Goal: Task Accomplishment & Management: Complete application form

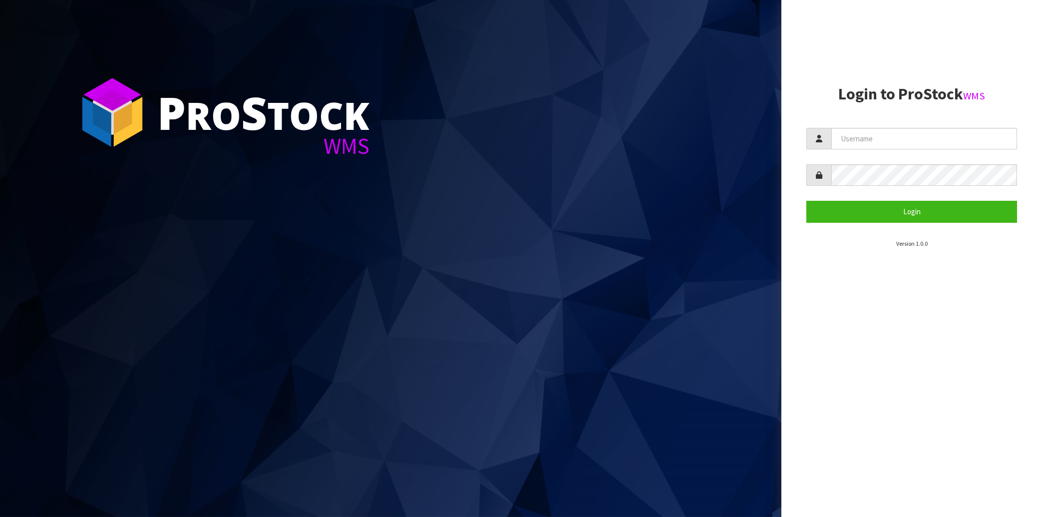
type input "[EMAIL_ADDRESS][DOMAIN_NAME]"
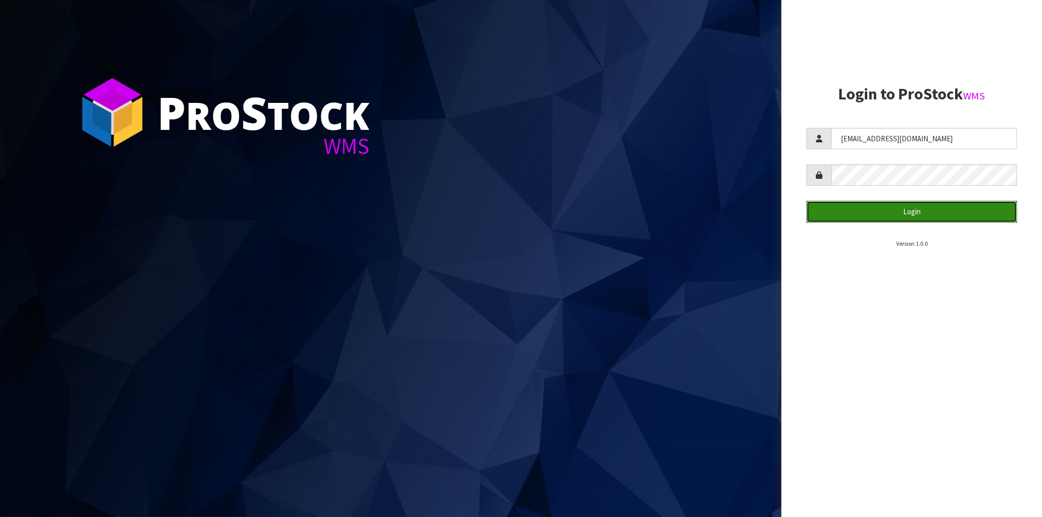
click at [960, 207] on button "Login" at bounding box center [912, 211] width 211 height 21
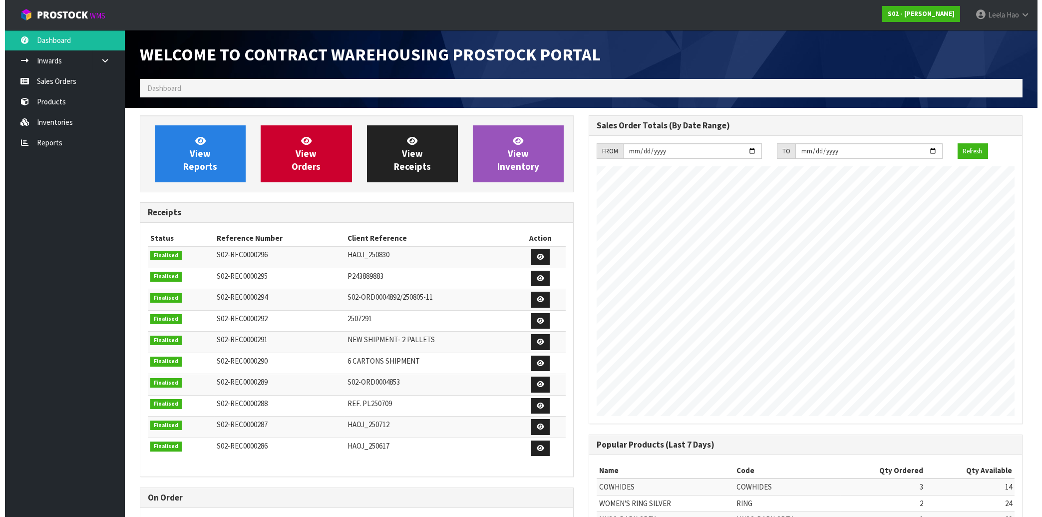
scroll to position [538, 448]
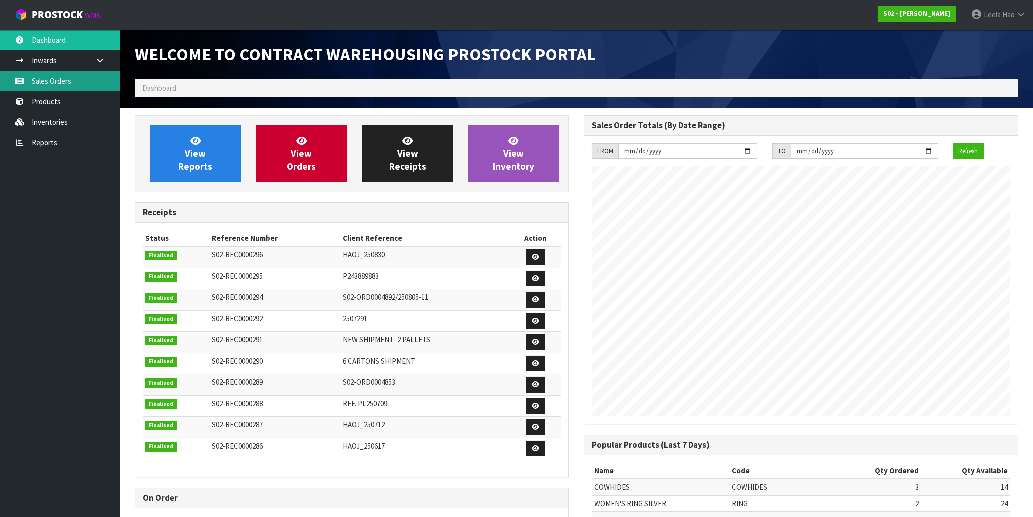
click at [68, 80] on link "Sales Orders" at bounding box center [60, 81] width 120 height 20
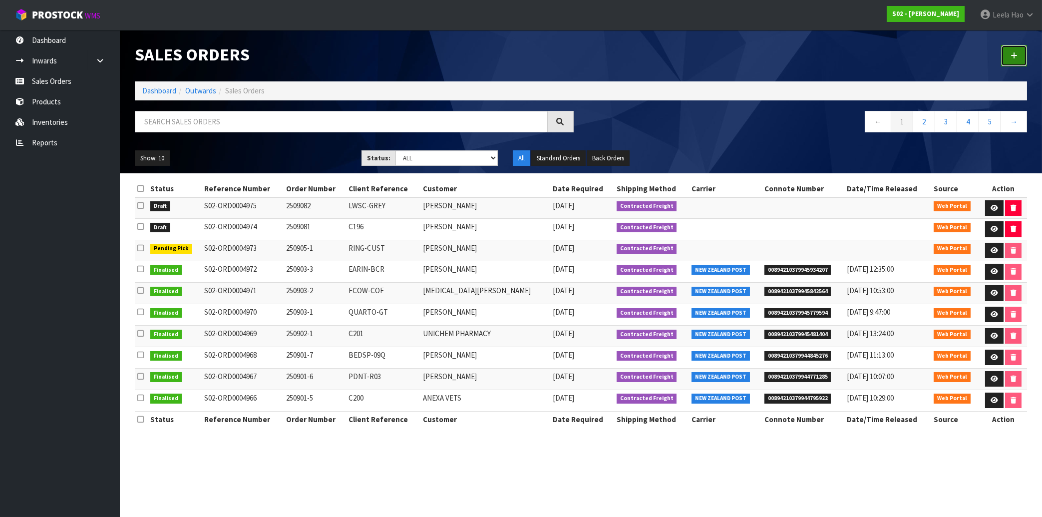
click at [1013, 58] on icon at bounding box center [1014, 55] width 7 height 7
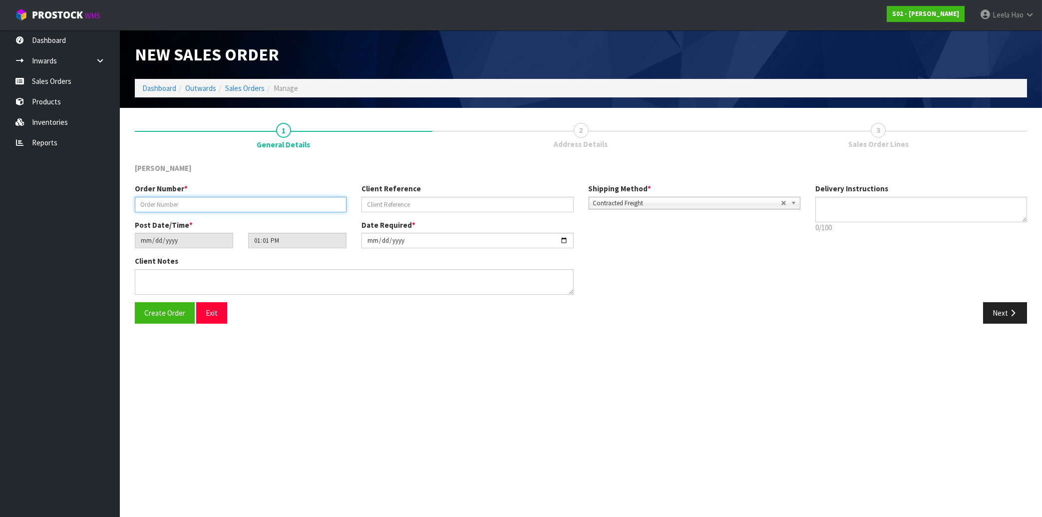
click at [300, 201] on input "text" at bounding box center [241, 204] width 212 height 15
type input "2509083"
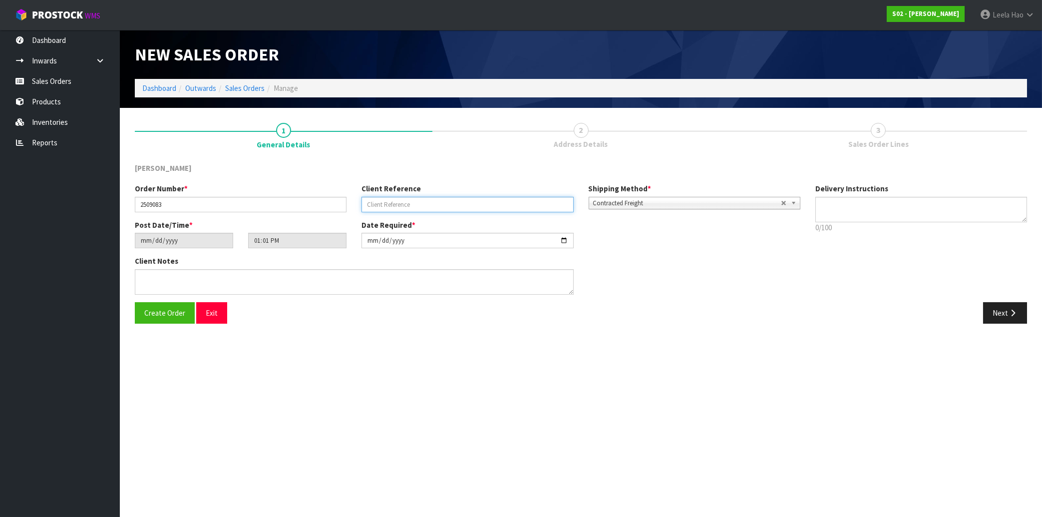
click at [479, 203] on input "text" at bounding box center [468, 204] width 212 height 15
type input "DOUBLE-GT"
click at [1001, 315] on button "Next" at bounding box center [1005, 312] width 44 height 21
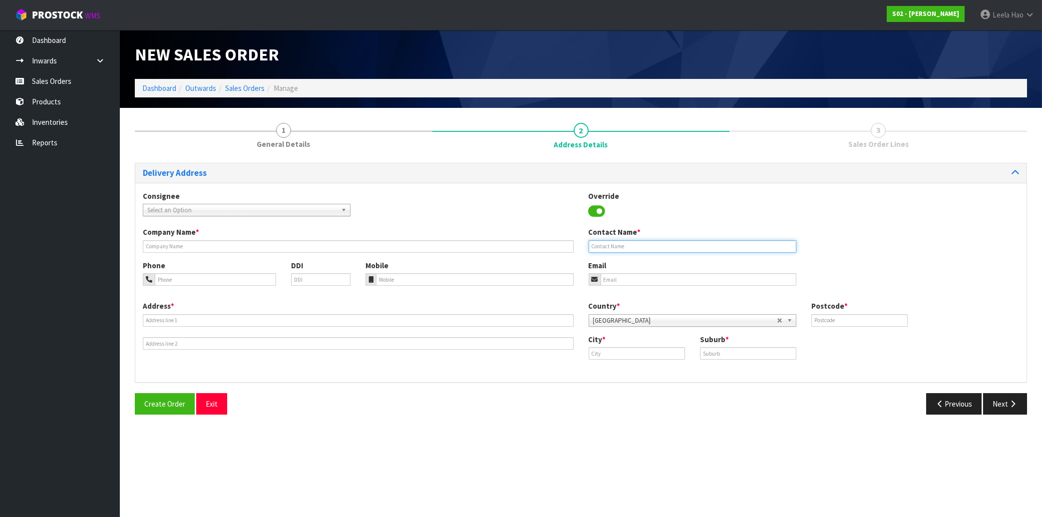
click at [625, 245] on input "text" at bounding box center [693, 246] width 208 height 12
paste input "[PERSON_NAME]"
type input "[PERSON_NAME]"
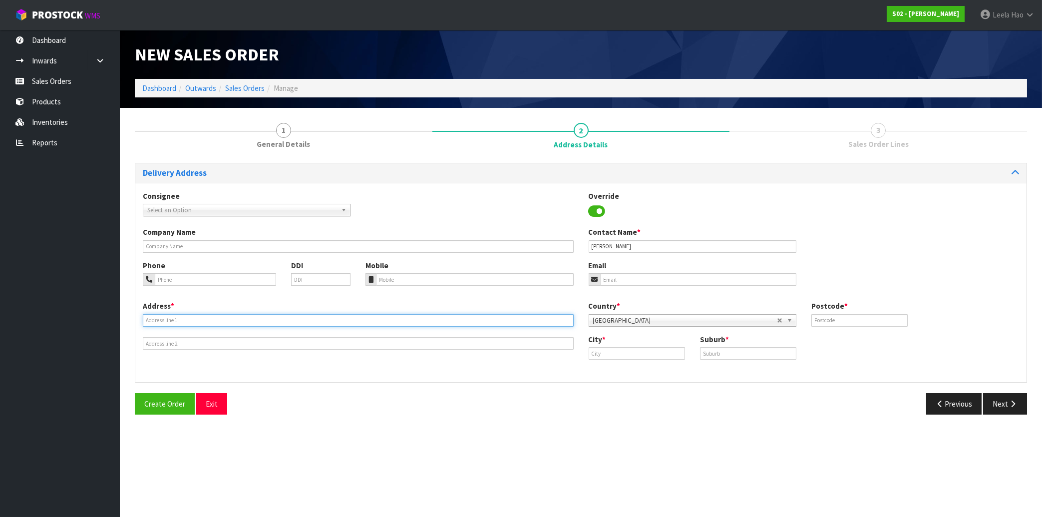
click at [224, 316] on input "text" at bounding box center [358, 320] width 431 height 12
paste input "[STREET_ADDRESS]"
type input "[STREET_ADDRESS]"
click at [722, 354] on input "text" at bounding box center [748, 353] width 96 height 12
paste input "[GEOGRAPHIC_DATA]"
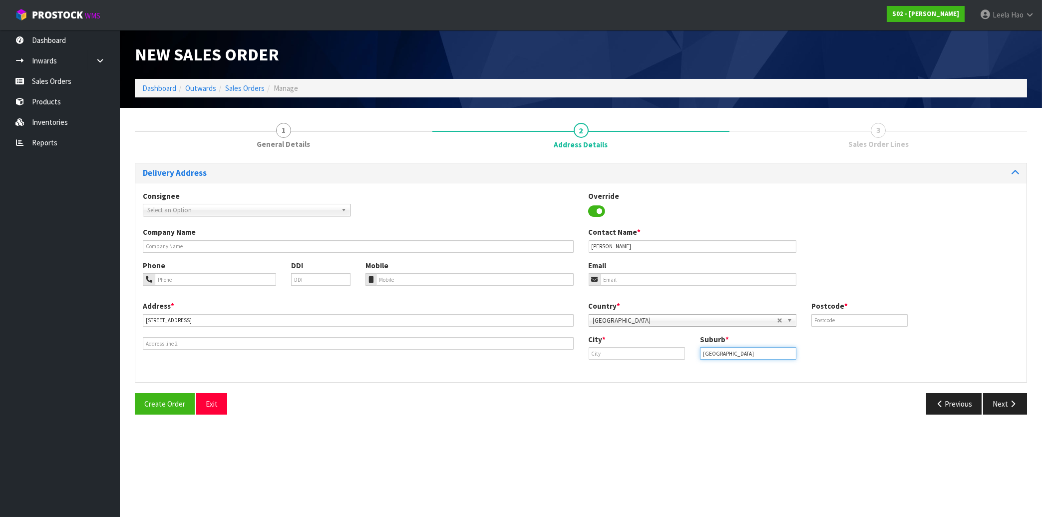
type input "[GEOGRAPHIC_DATA]"
click at [646, 354] on input "text" at bounding box center [637, 353] width 96 height 12
paste input "Motueka"
type input "Motueka"
click at [837, 323] on input "text" at bounding box center [860, 320] width 96 height 12
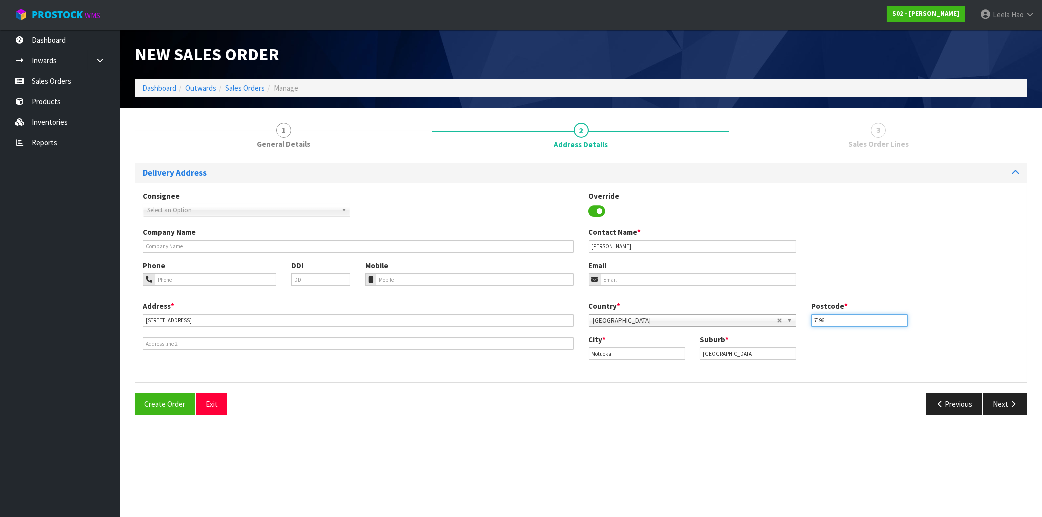
type input "7196"
click at [462, 281] on input "tel" at bounding box center [474, 279] width 197 height 12
paste input "(027) 5072501"
type input "(027) 5072501"
click at [635, 279] on input "email" at bounding box center [699, 279] width 196 height 12
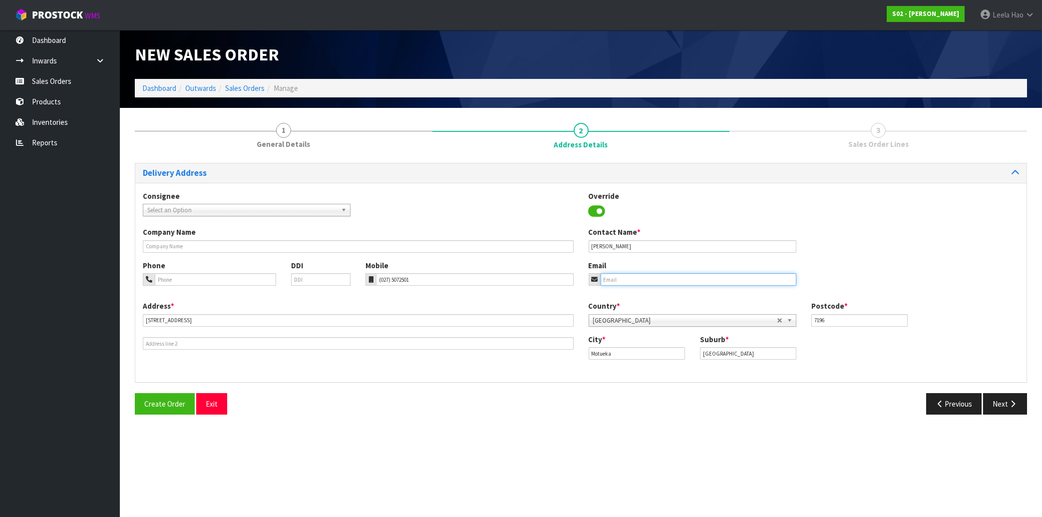
paste input "[EMAIL_ADDRESS][DOMAIN_NAME]"
type input "[EMAIL_ADDRESS][DOMAIN_NAME]"
click at [1000, 402] on button "Next" at bounding box center [1005, 403] width 44 height 21
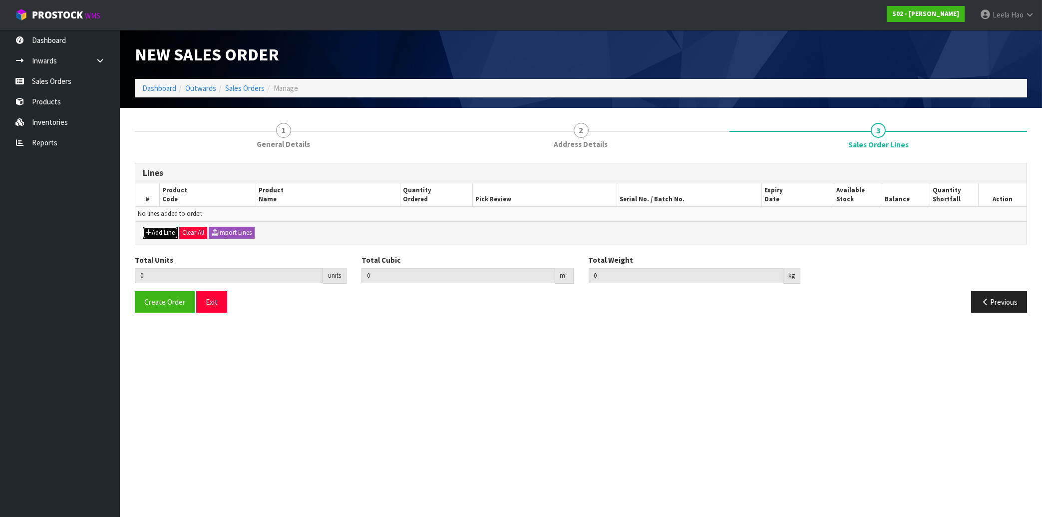
click at [163, 233] on button "Add Line" at bounding box center [160, 233] width 35 height 12
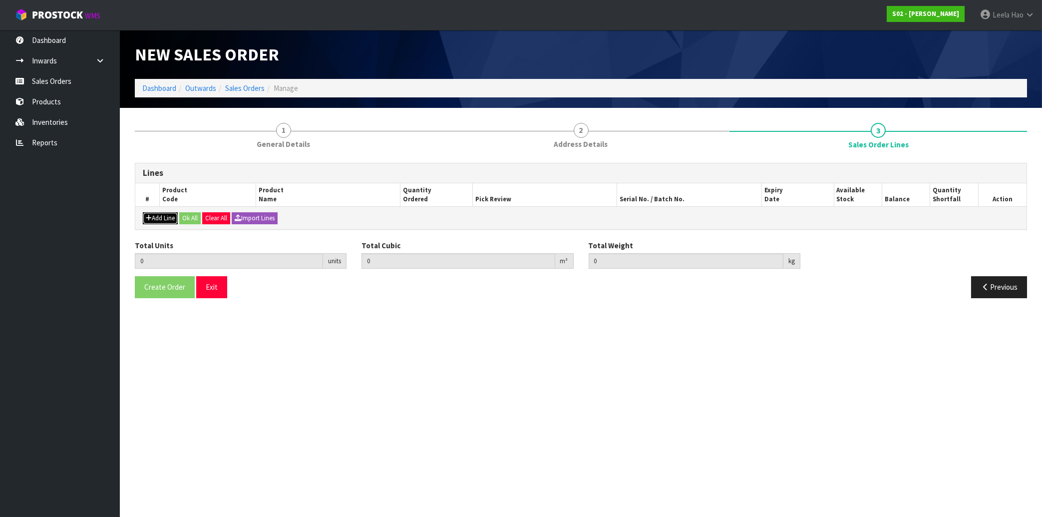
click at [162, 216] on button "Add Line" at bounding box center [160, 218] width 35 height 12
click at [165, 215] on button "Add Line" at bounding box center [160, 218] width 35 height 12
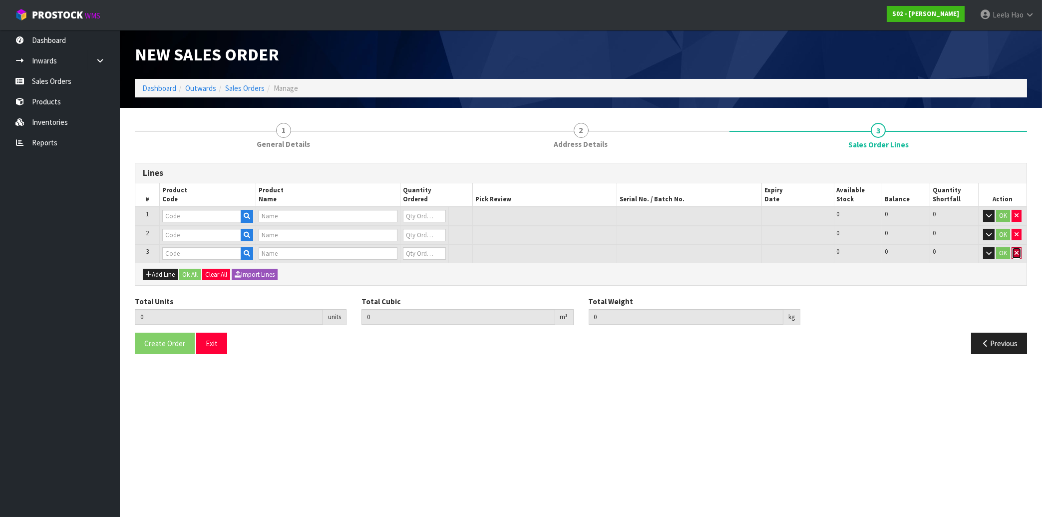
click at [1016, 254] on icon "button" at bounding box center [1017, 253] width 4 height 6
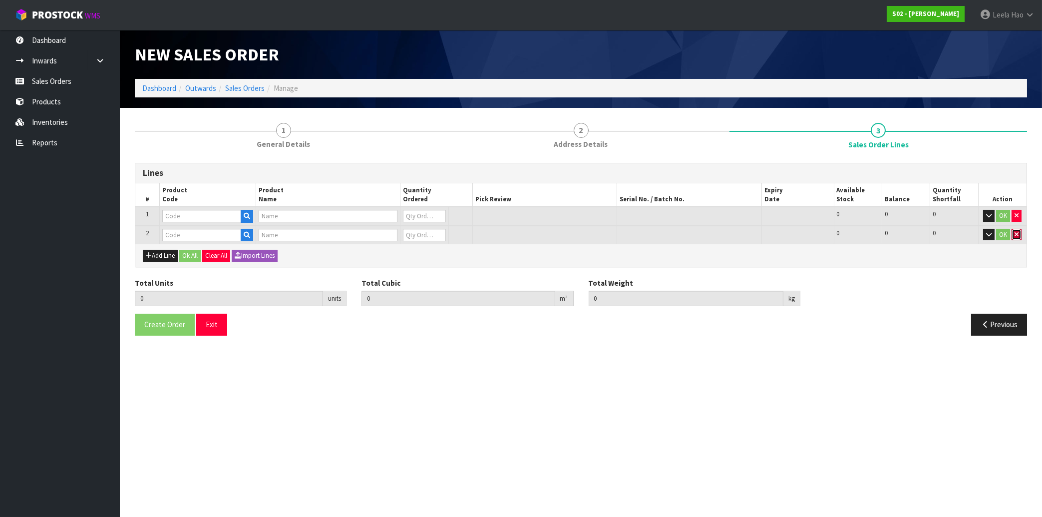
click at [1019, 237] on icon "button" at bounding box center [1017, 234] width 4 height 6
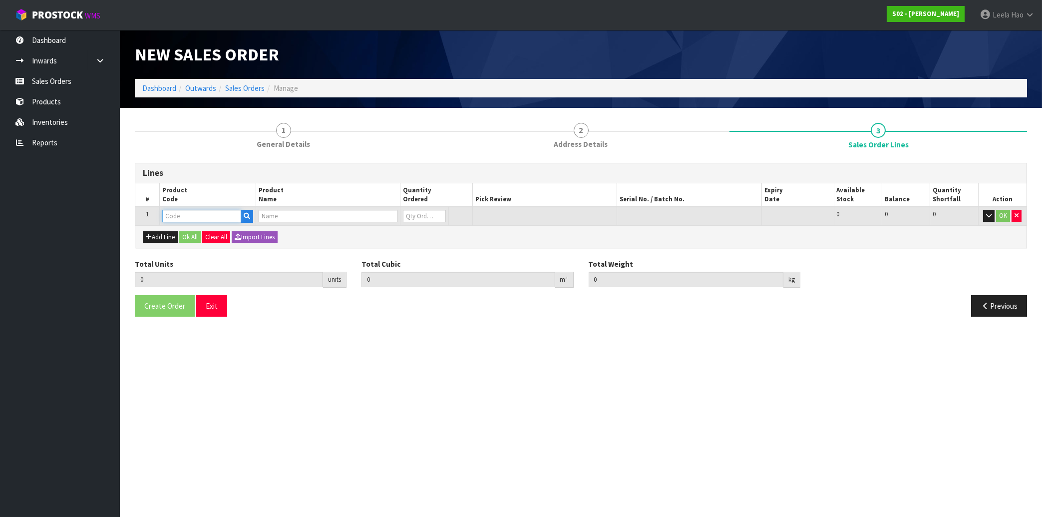
click at [218, 216] on input "text" at bounding box center [201, 216] width 79 height 12
type input "DOUBLE"
click at [215, 233] on link "DOUBLE -GT" at bounding box center [202, 232] width 79 height 13
type input "DOUBLE-GT"
type input "0.000000"
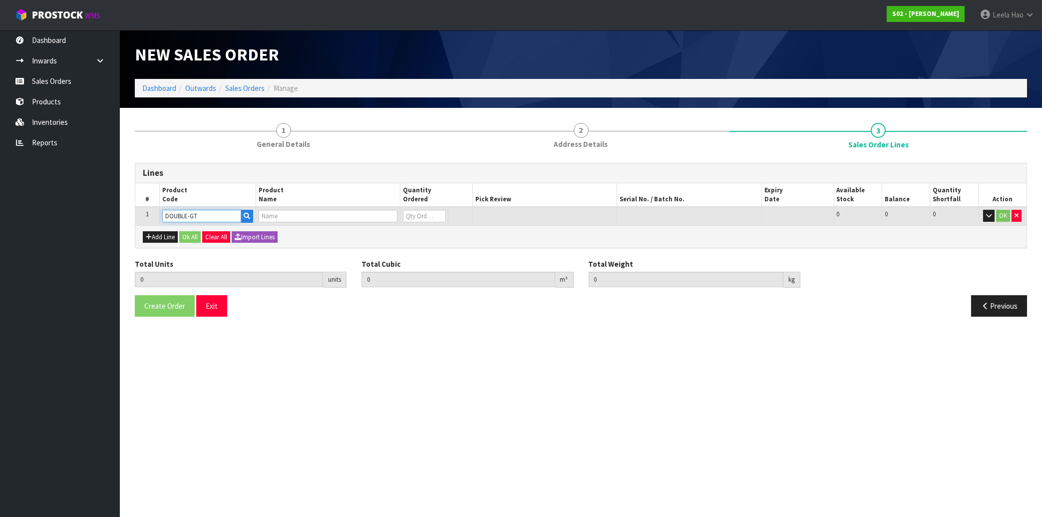
type input "0.000"
type input "DOUBLE RUG GREY TIP"
type input "0"
type input "1"
type input "0.031"
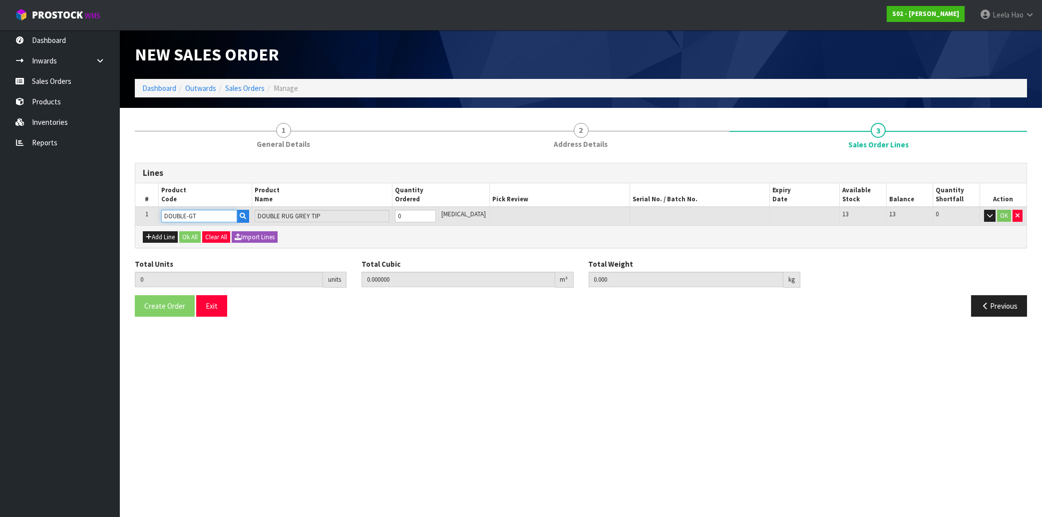
type input "1.62"
type input "1"
click at [436, 214] on input "1" at bounding box center [415, 216] width 41 height 12
click at [1001, 215] on button "OK" at bounding box center [1004, 216] width 14 height 12
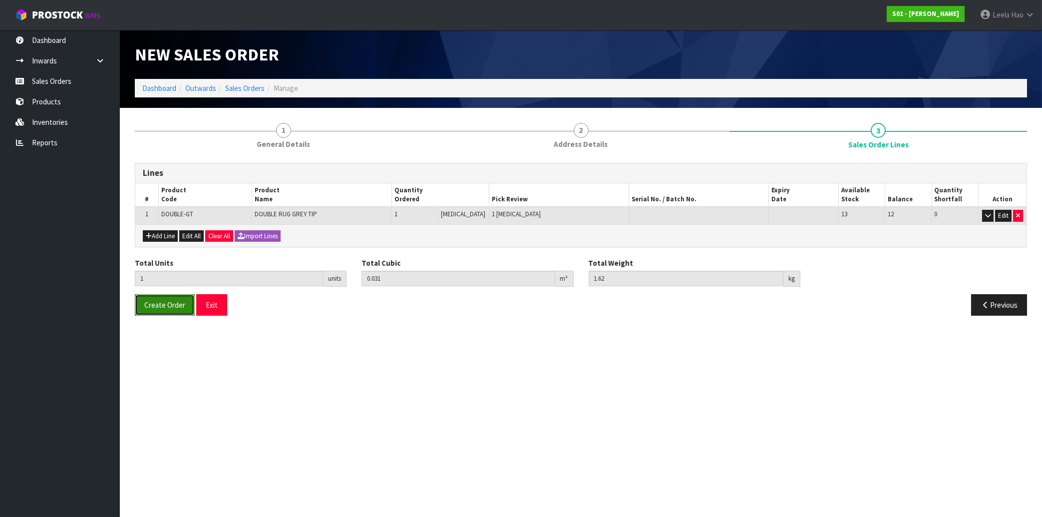
click at [161, 307] on span "Create Order" at bounding box center [164, 304] width 41 height 9
click at [162, 306] on span "Create Order" at bounding box center [164, 304] width 41 height 9
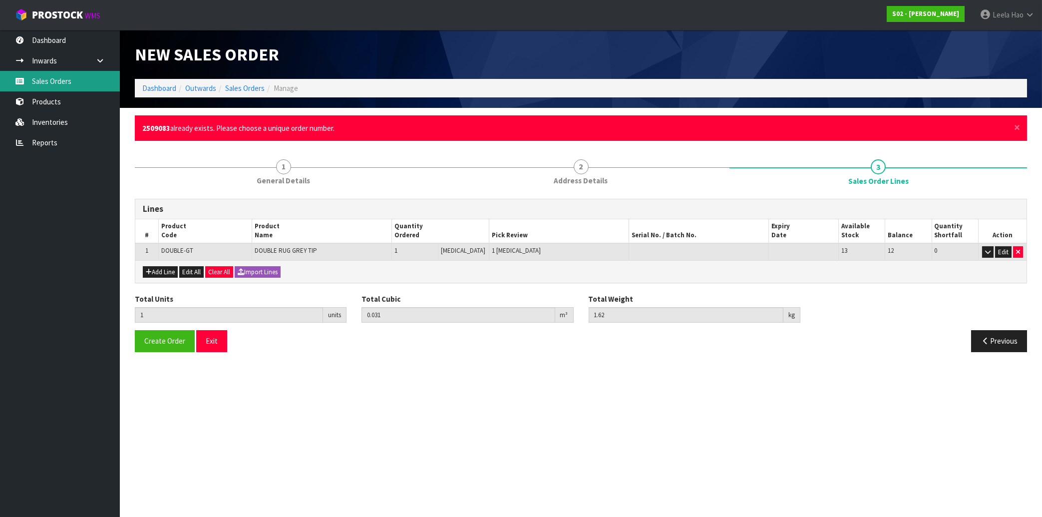
click at [72, 80] on link "Sales Orders" at bounding box center [60, 81] width 120 height 20
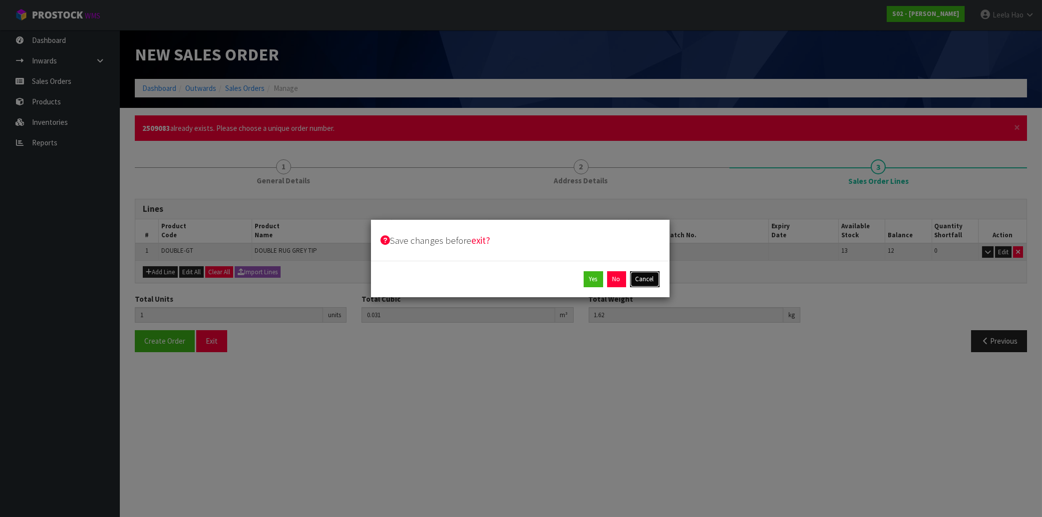
click at [650, 282] on button "Cancel" at bounding box center [644, 279] width 29 height 16
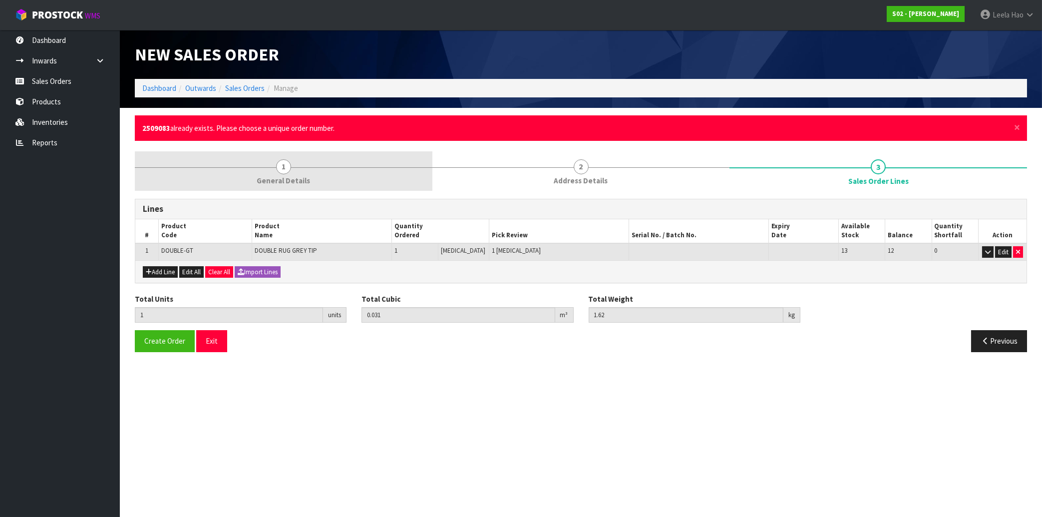
click at [287, 173] on link "1 General Details" at bounding box center [284, 170] width 298 height 39
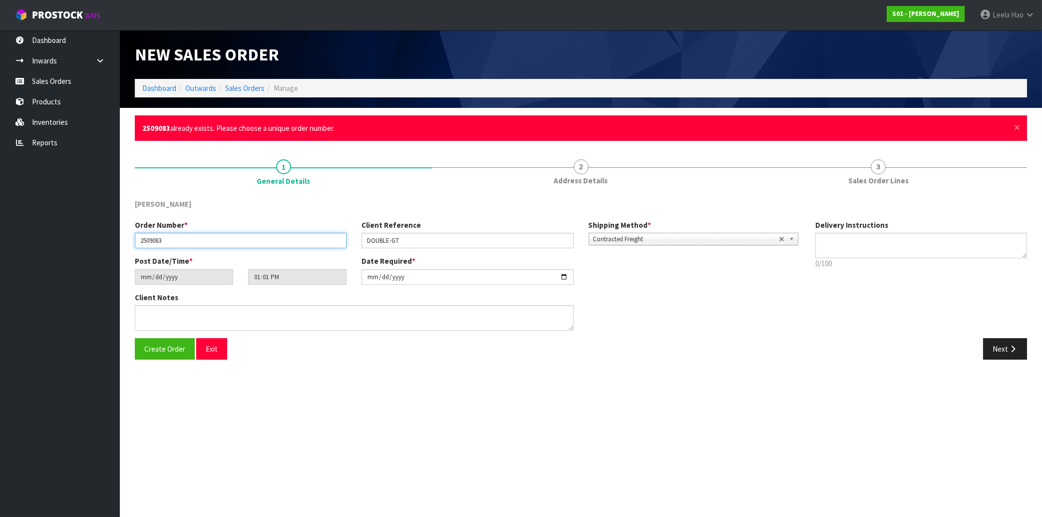
click at [234, 243] on input "2509083" at bounding box center [241, 240] width 212 height 15
type input "2509084"
click at [561, 277] on input "[DATE]" at bounding box center [468, 276] width 212 height 15
type input "[DATE]"
click at [156, 352] on span "Create Order" at bounding box center [164, 348] width 41 height 9
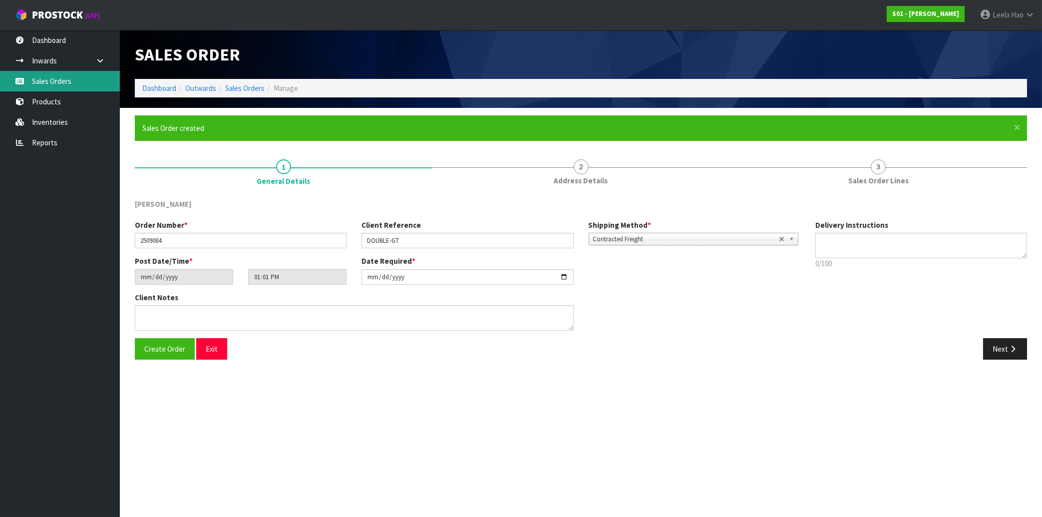
click at [52, 77] on link "Sales Orders" at bounding box center [60, 81] width 120 height 20
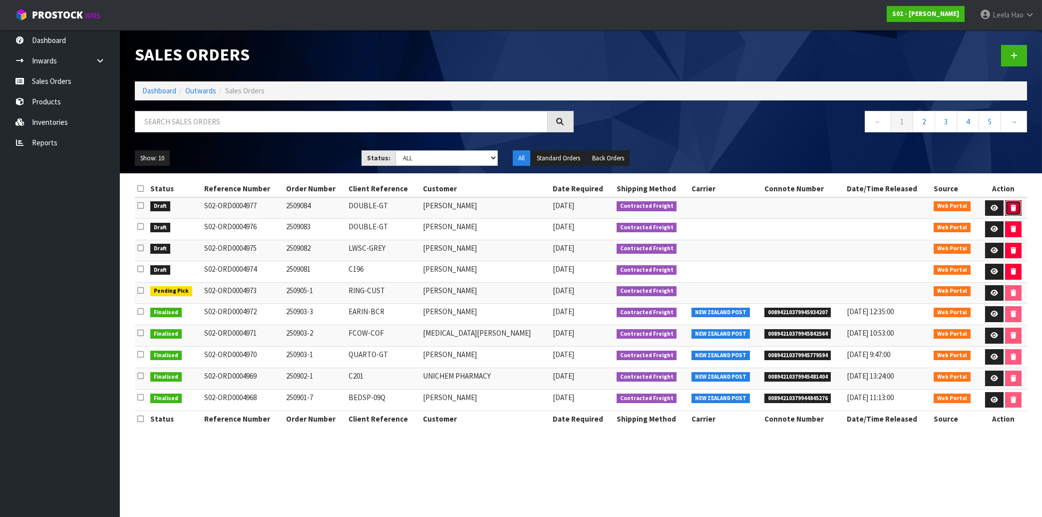
click at [1013, 207] on icon "button" at bounding box center [1013, 208] width 5 height 6
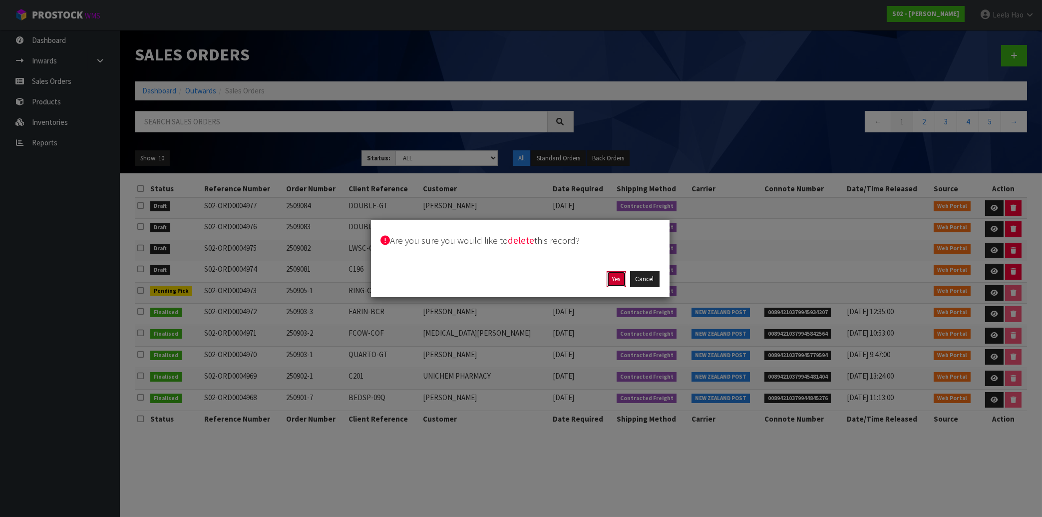
click at [617, 283] on button "Yes" at bounding box center [616, 279] width 19 height 16
